Goal: Check status

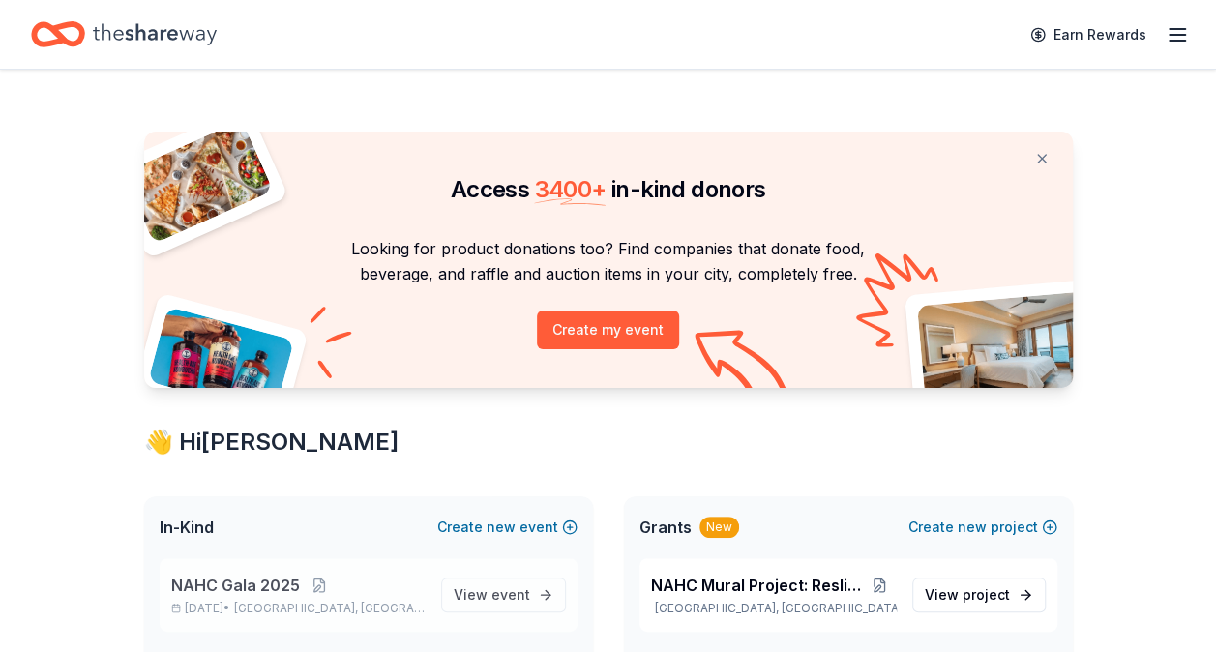
click at [377, 595] on p "NAHC Gala 2025" at bounding box center [298, 585] width 254 height 23
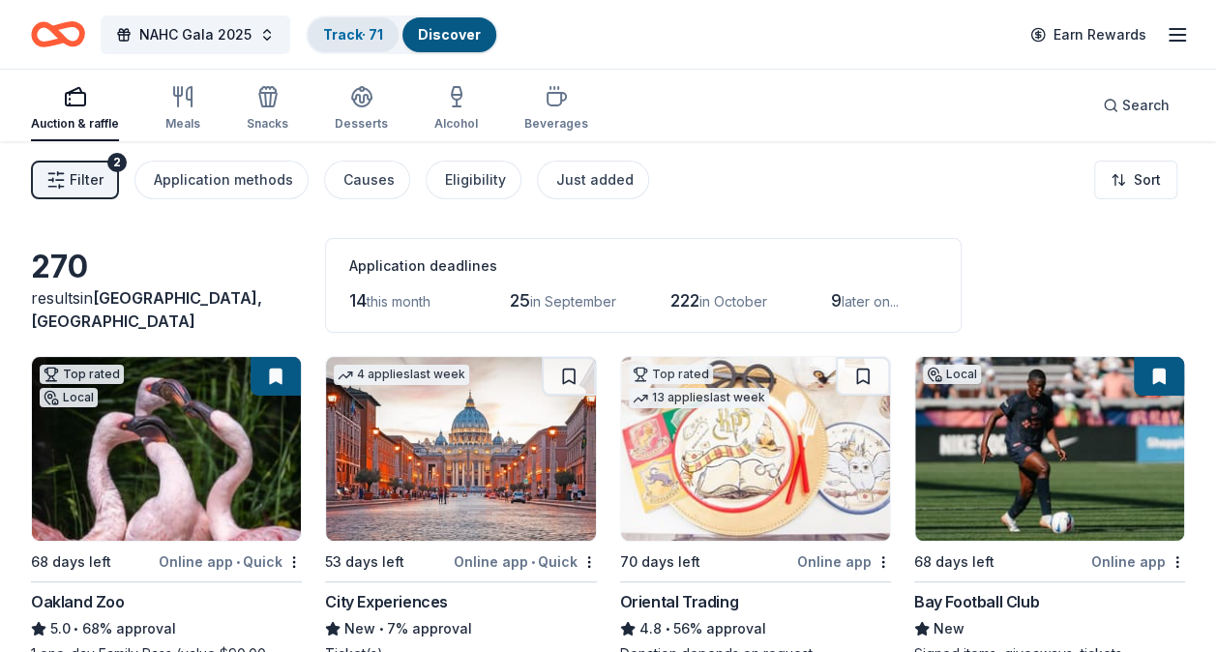
click at [373, 29] on link "Track · 71" at bounding box center [353, 34] width 60 height 16
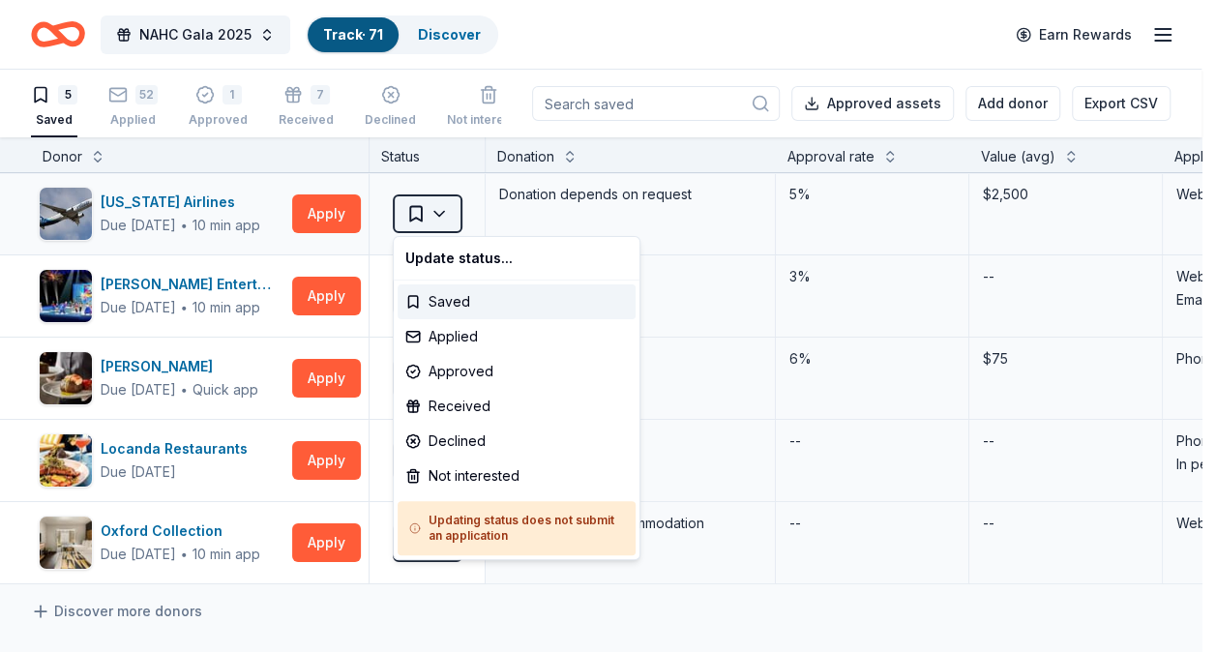
click at [421, 223] on html "NAHC Gala 2025 Track · 71 Discover Earn Rewards 5 Saved 52 Applied 1 Approved 7…" at bounding box center [608, 326] width 1216 height 652
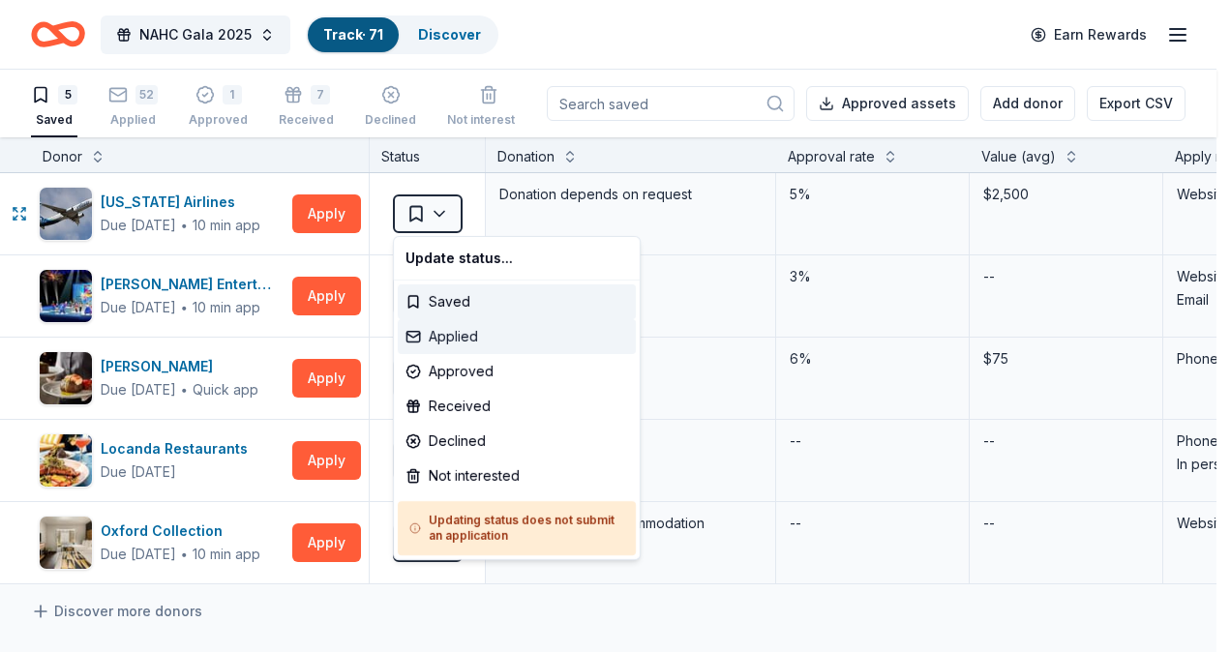
click at [441, 339] on div "Applied" at bounding box center [517, 336] width 238 height 35
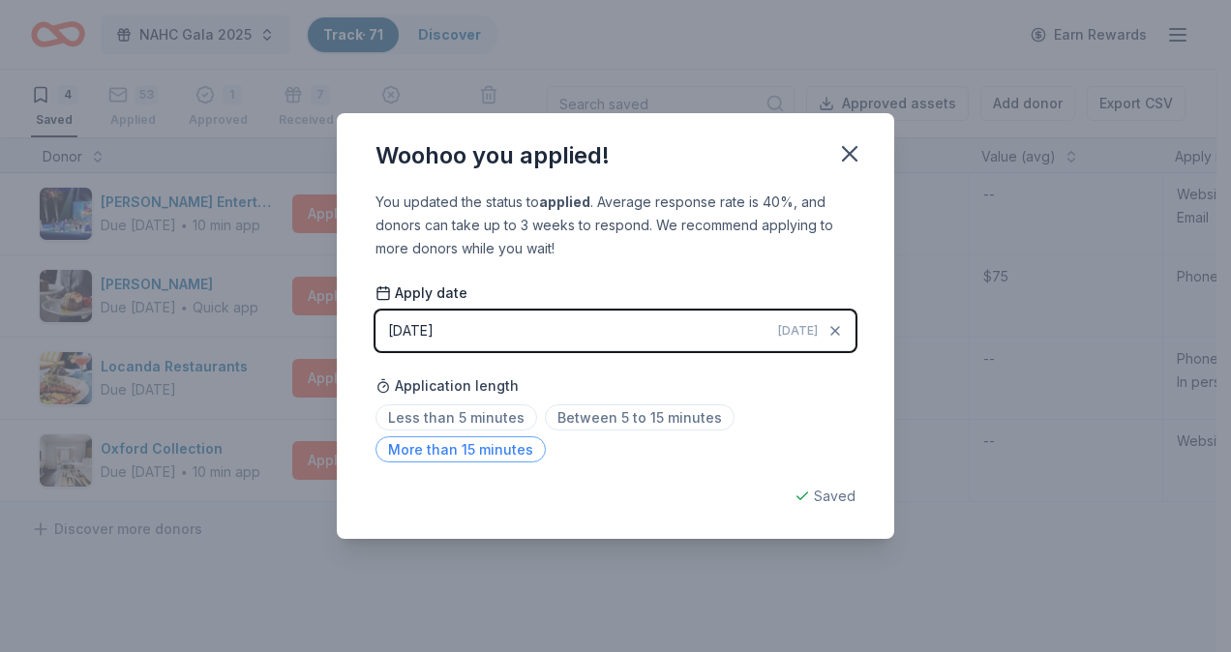
click at [468, 450] on span "More than 15 minutes" at bounding box center [460, 449] width 170 height 26
click at [850, 147] on icon "button" at bounding box center [849, 153] width 27 height 27
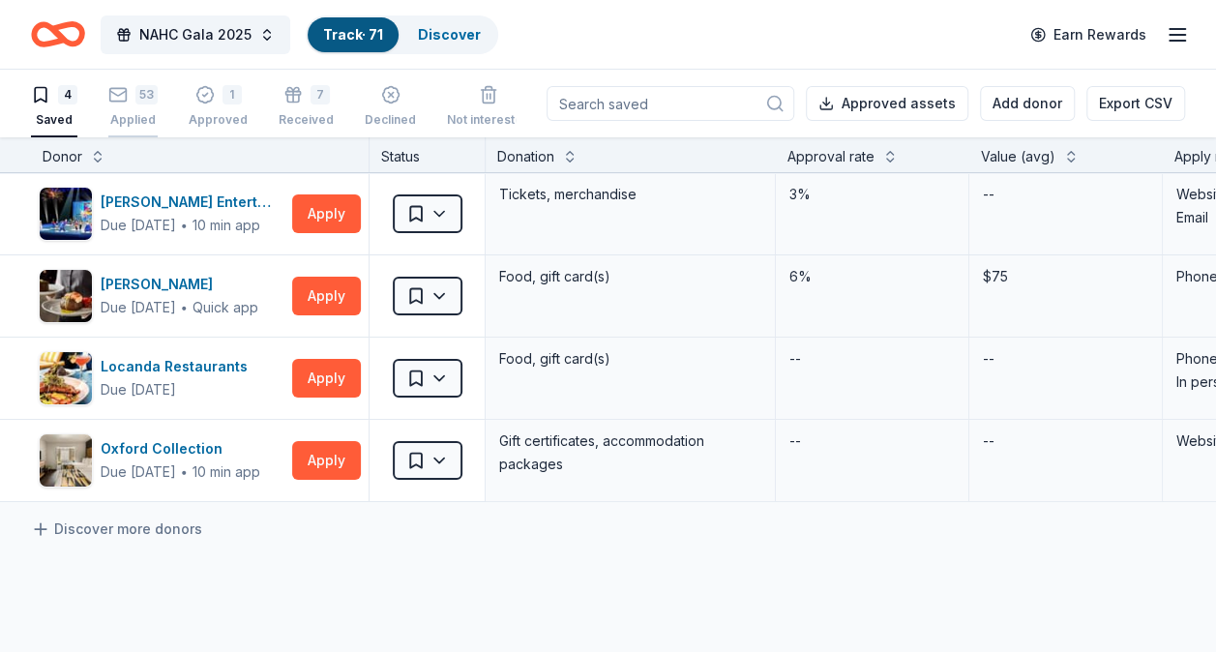
drag, startPoint x: 137, startPoint y: 134, endPoint x: 120, endPoint y: 112, distance: 27.5
click at [137, 134] on button "53 Applied" at bounding box center [132, 107] width 49 height 60
click at [120, 112] on div "Applied" at bounding box center [132, 110] width 49 height 15
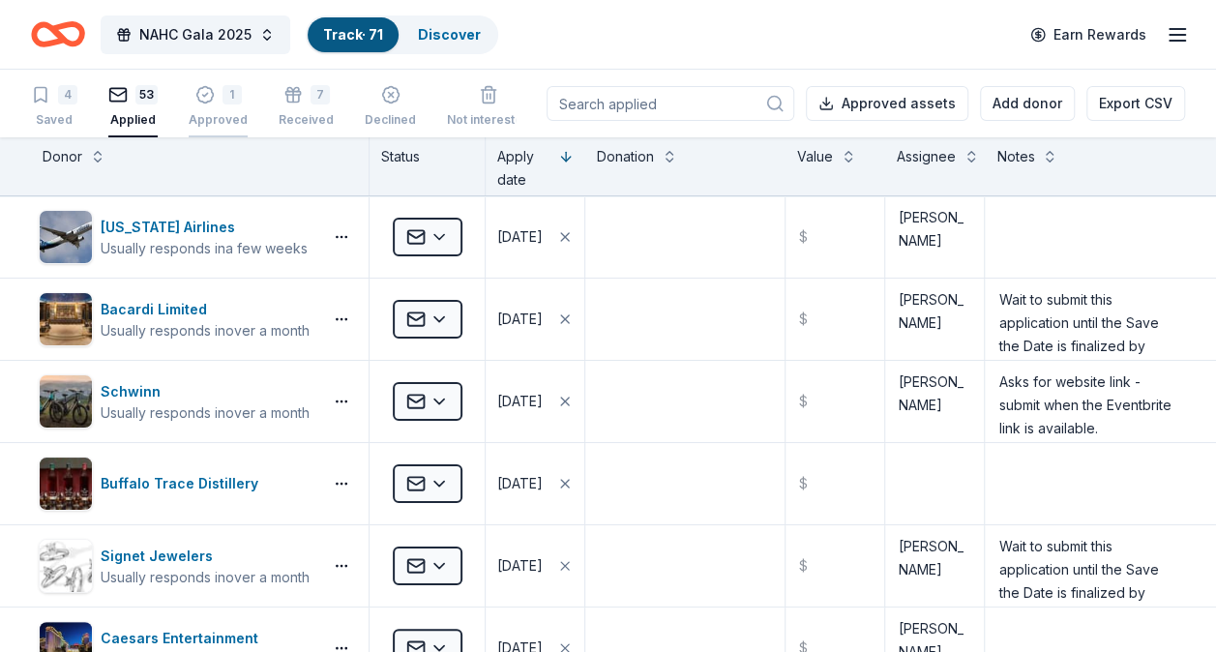
click at [212, 116] on div "Approved" at bounding box center [218, 119] width 59 height 15
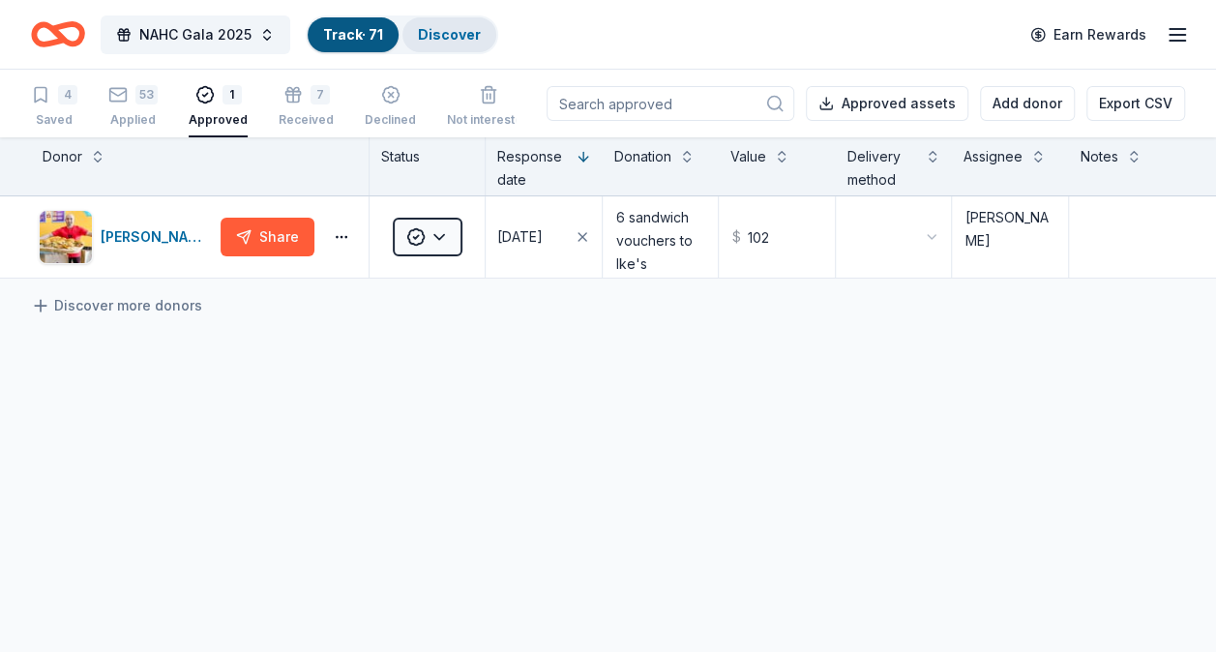
click at [449, 37] on link "Discover" at bounding box center [449, 34] width 63 height 16
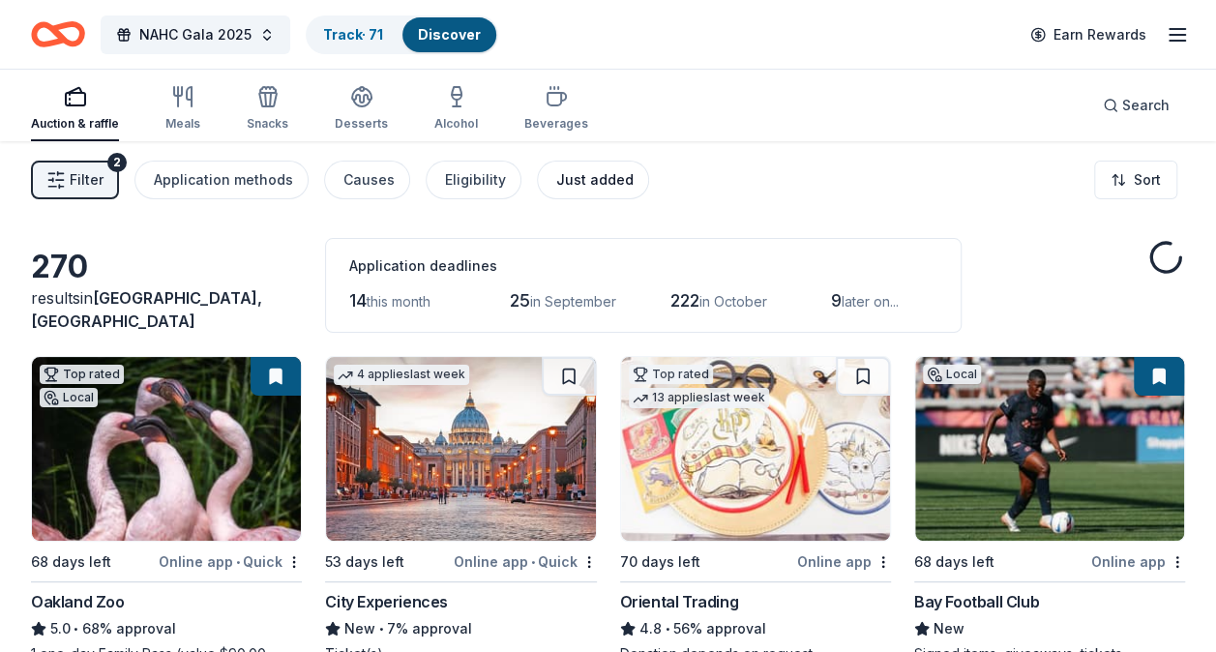
click at [556, 168] on div "Just added" at bounding box center [594, 179] width 77 height 23
